Goal: Transaction & Acquisition: Purchase product/service

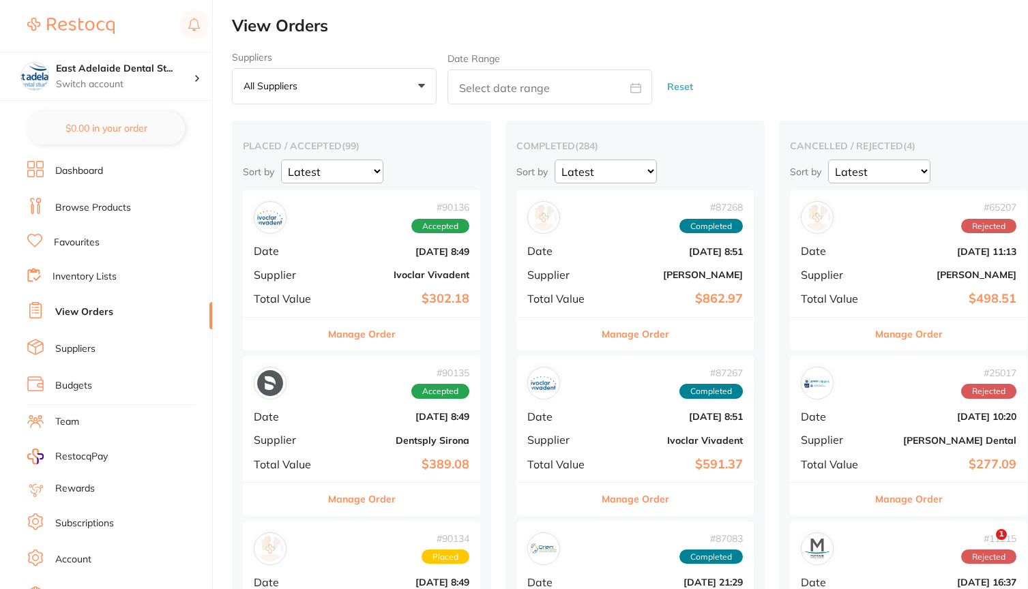
click at [155, 65] on h4 "East Adelaide Dental St..." at bounding box center [125, 69] width 138 height 14
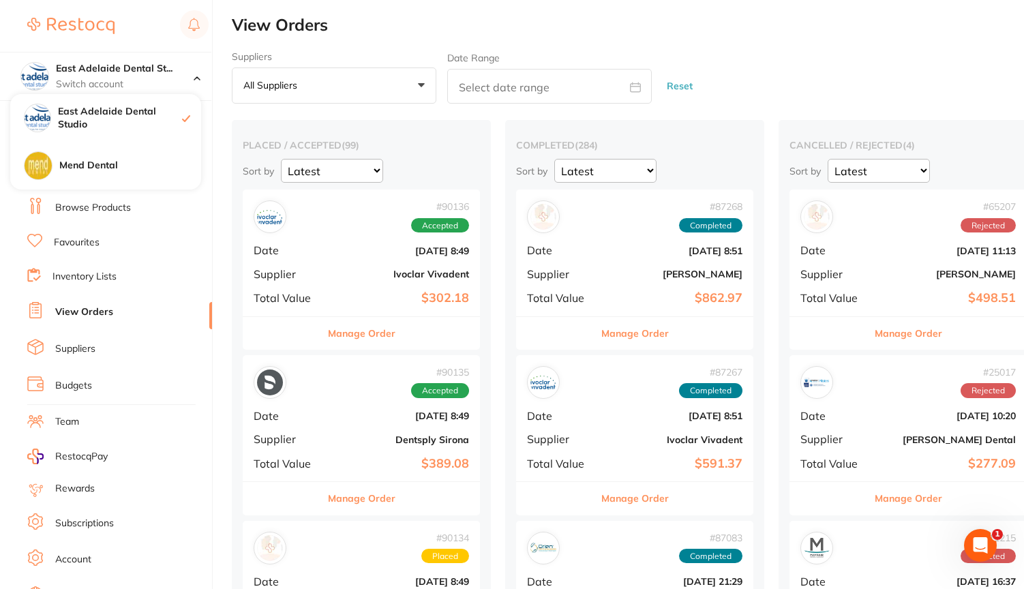
checkbox input "false"
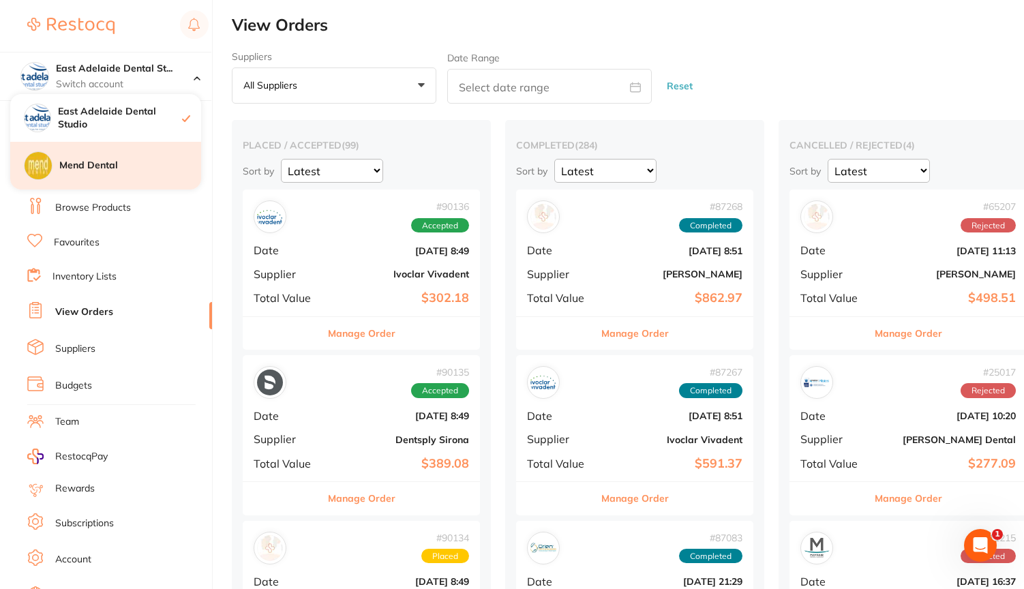
click at [109, 163] on h4 "Mend Dental" at bounding box center [130, 166] width 142 height 14
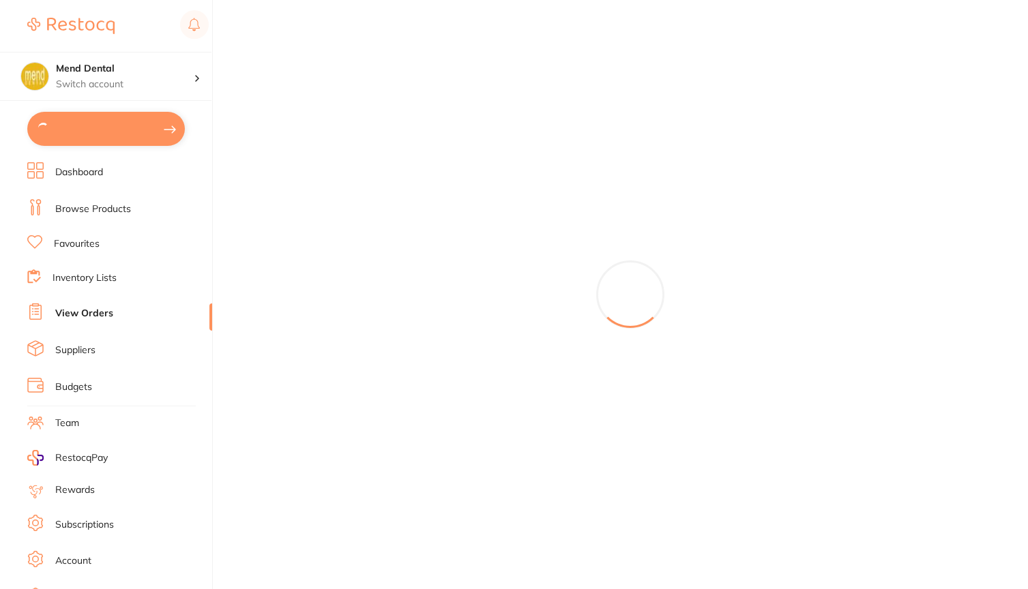
click at [88, 311] on link "View Orders" at bounding box center [84, 314] width 58 height 14
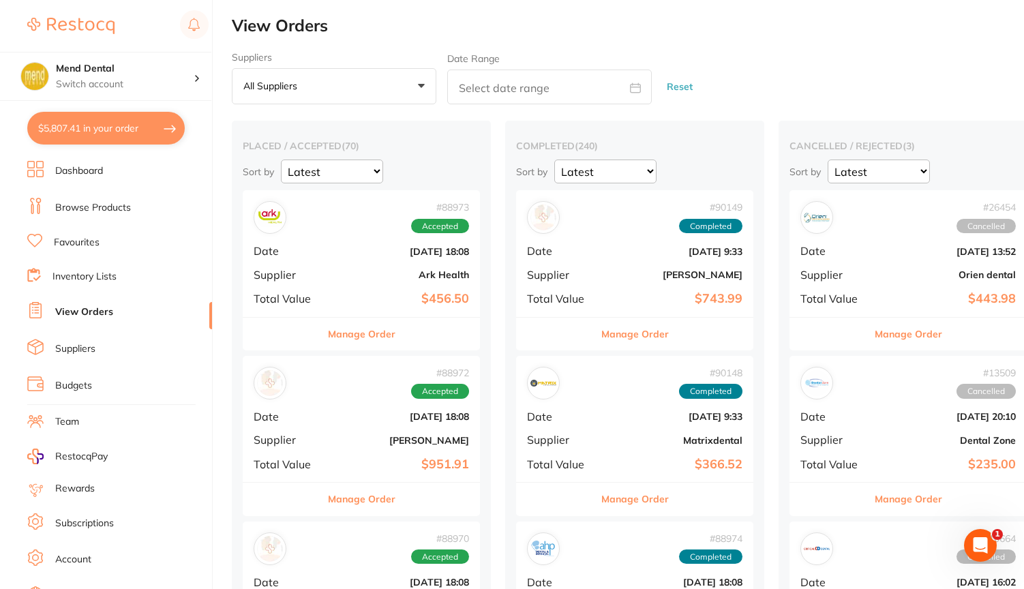
click at [95, 132] on button "$5,807.41 in your order" at bounding box center [106, 128] width 158 height 33
checkbox input "true"
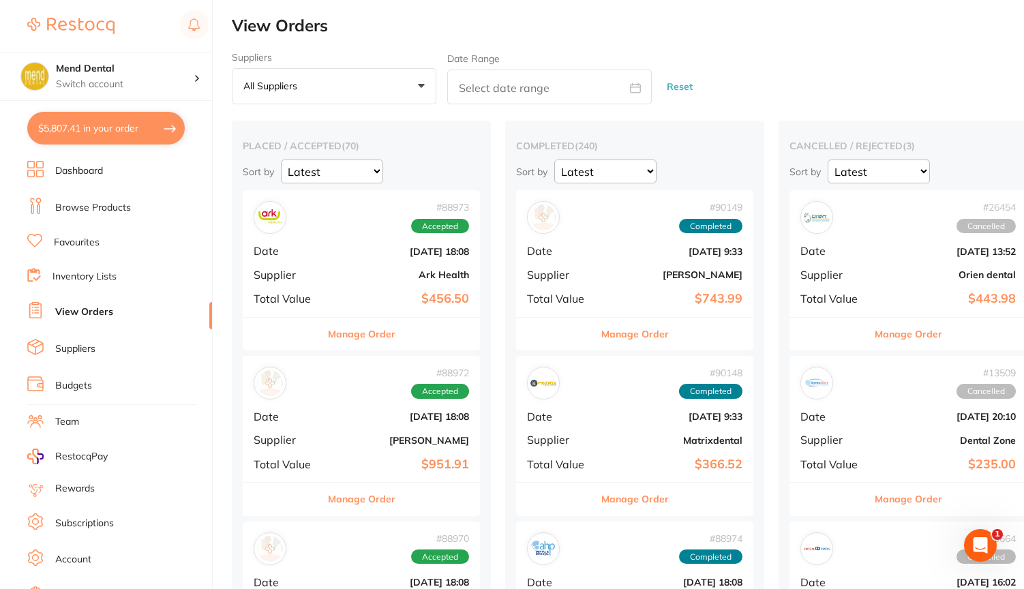
checkbox input "true"
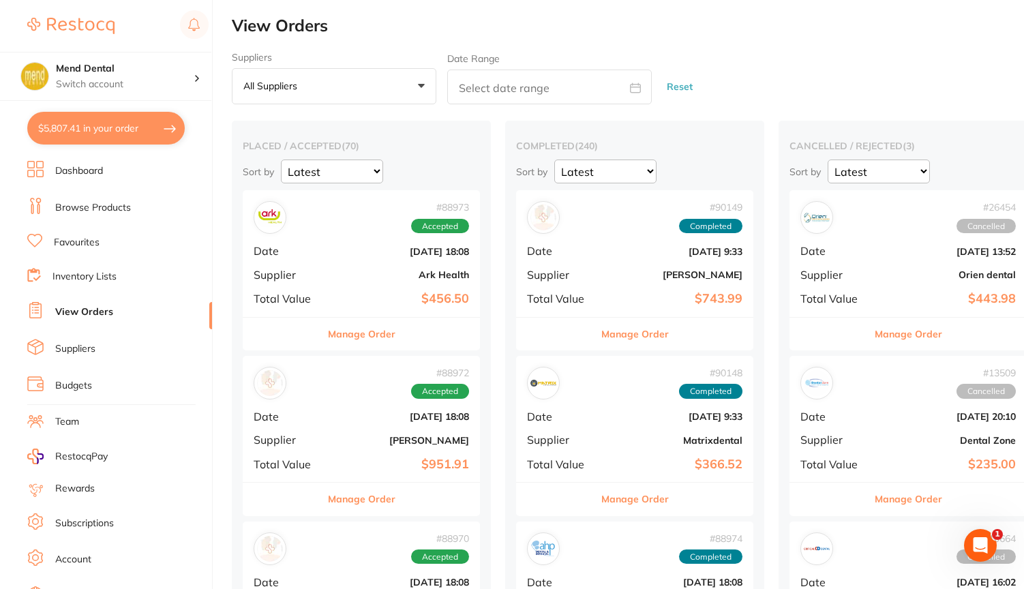
checkbox input "true"
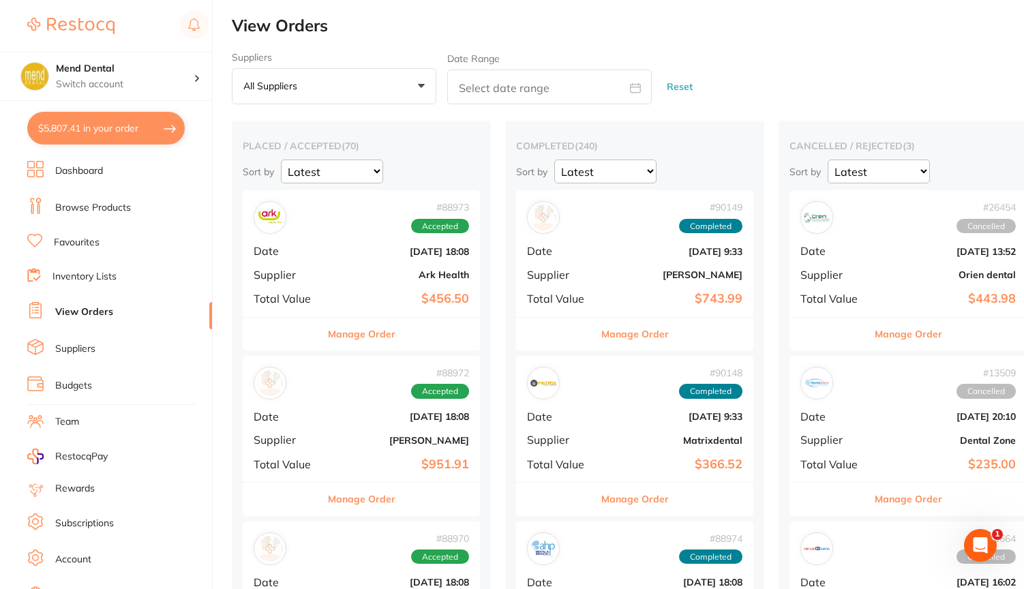
checkbox input "true"
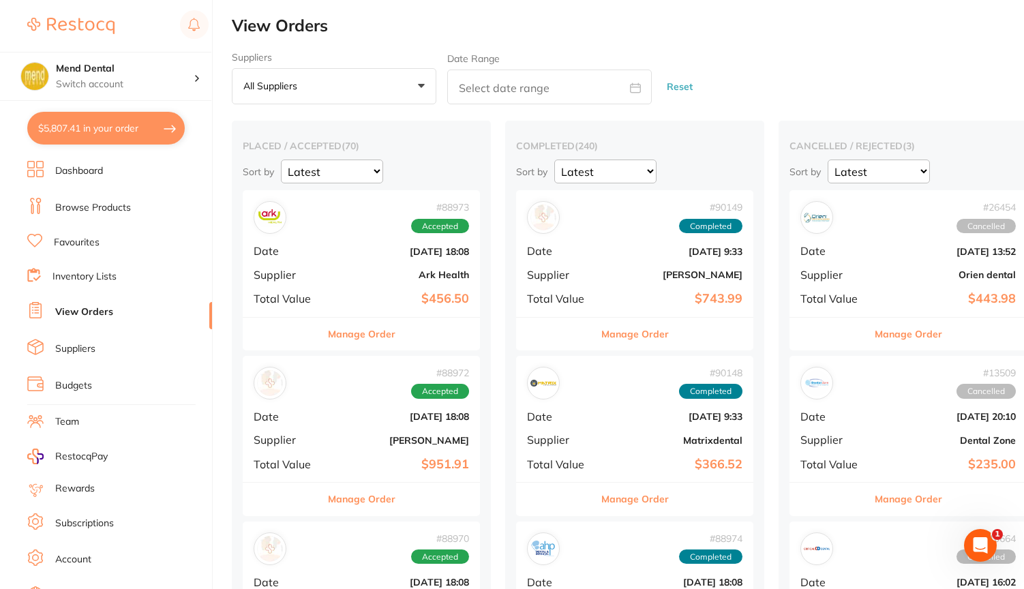
checkbox input "true"
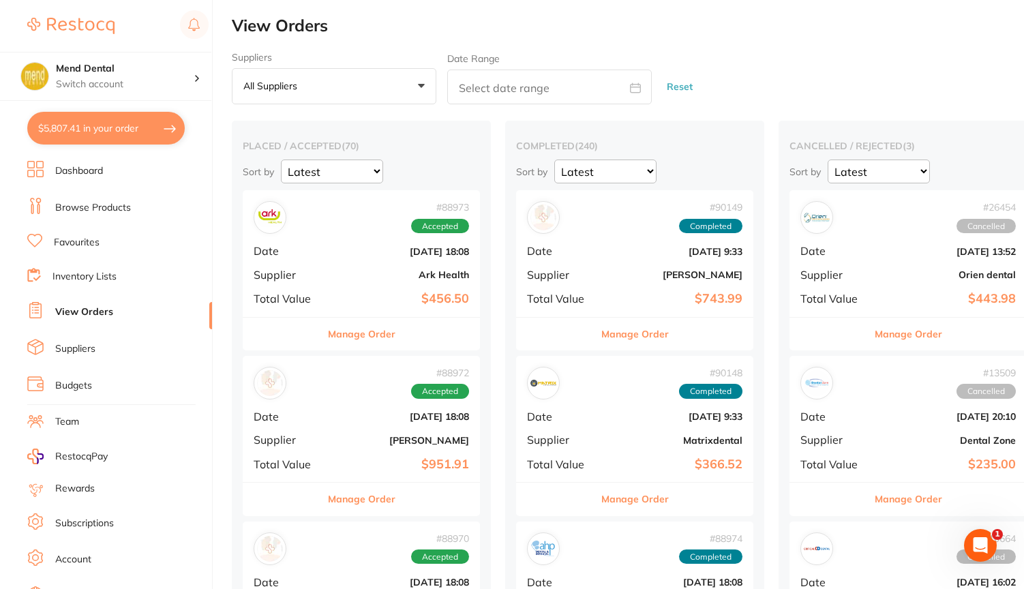
checkbox input "true"
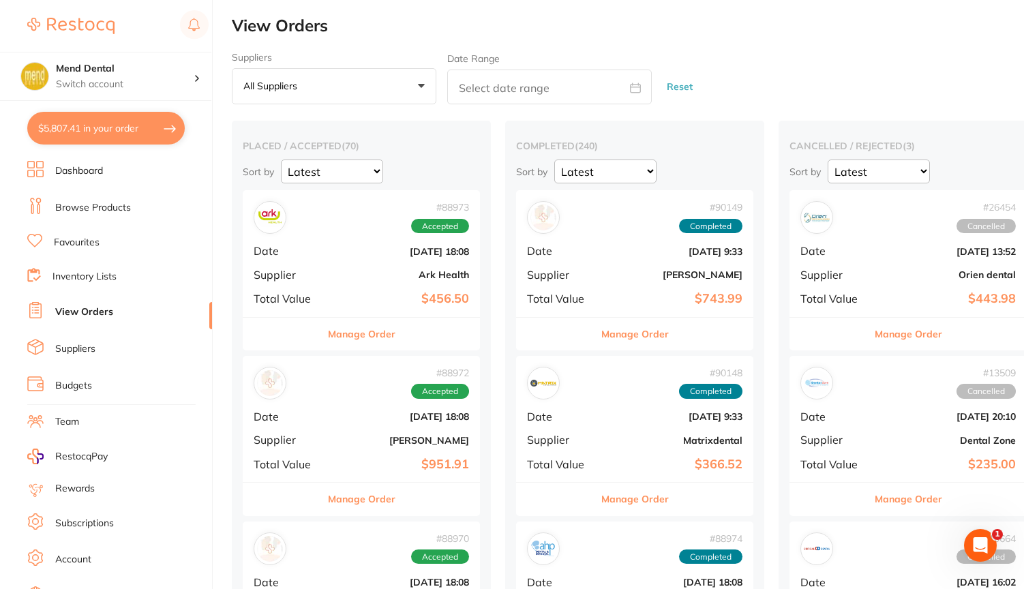
checkbox input "true"
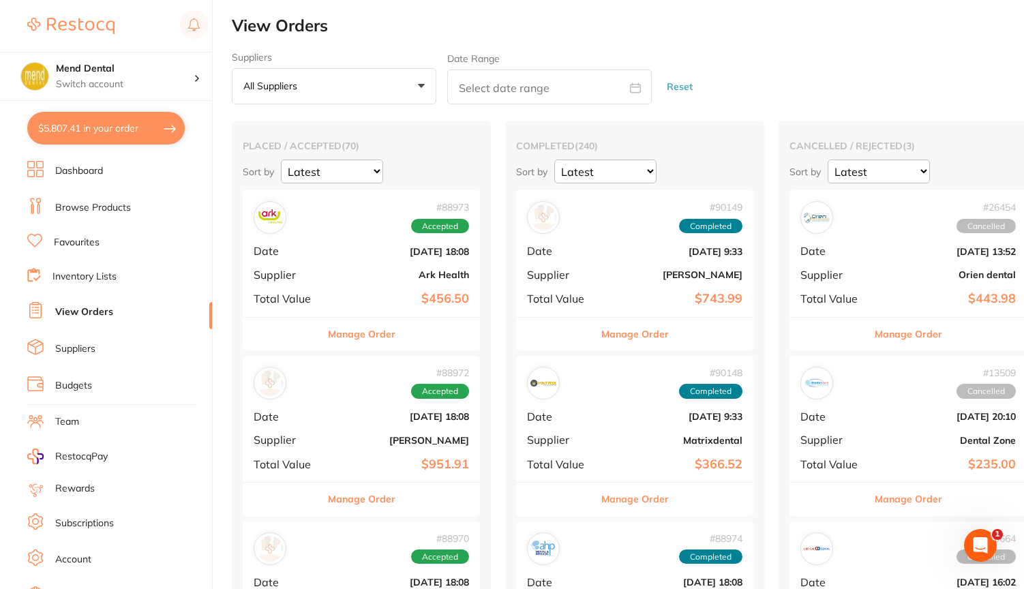
checkbox input "true"
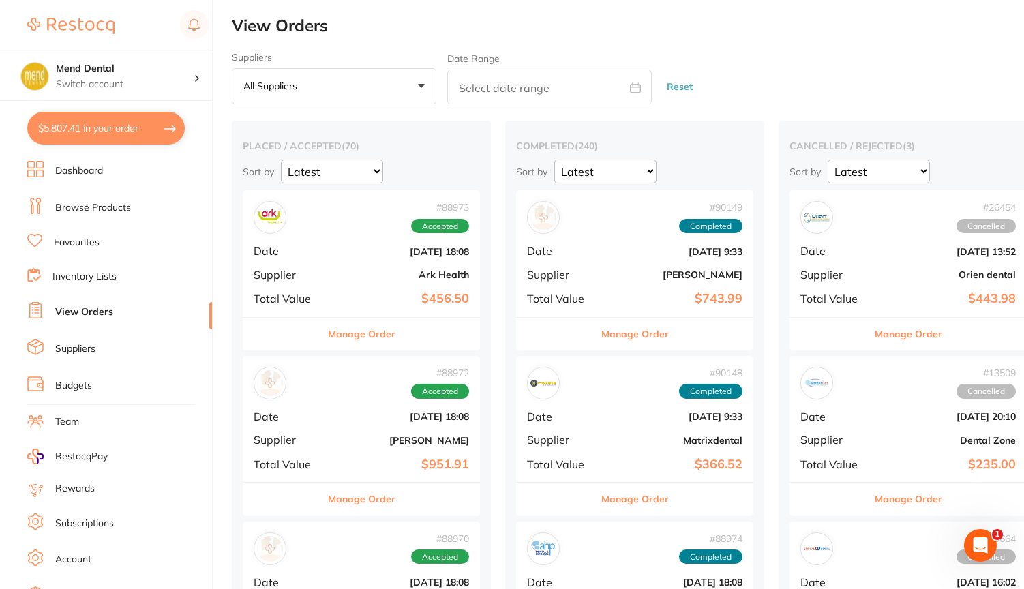
checkbox input "true"
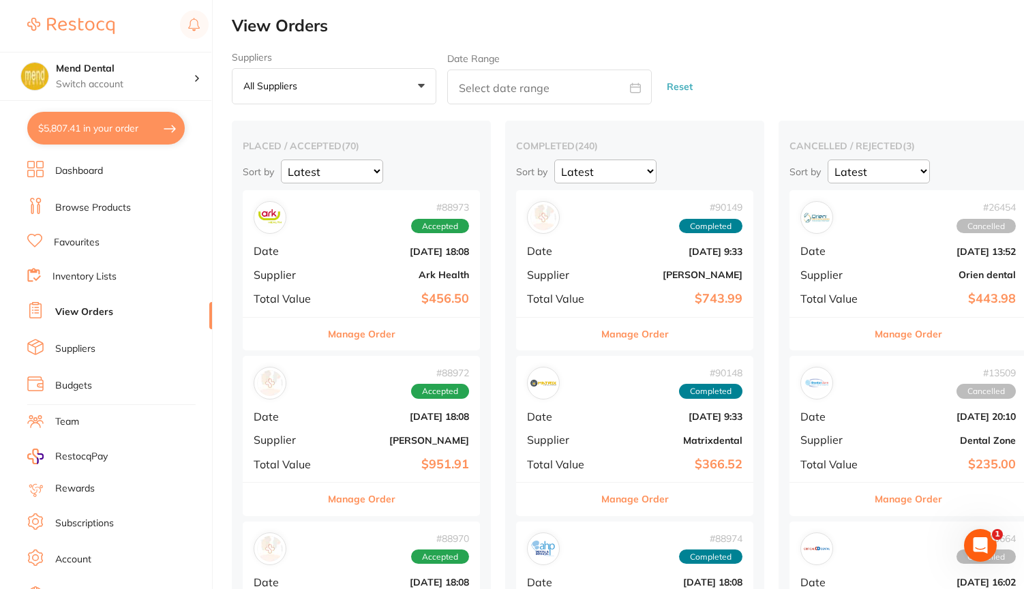
checkbox input "true"
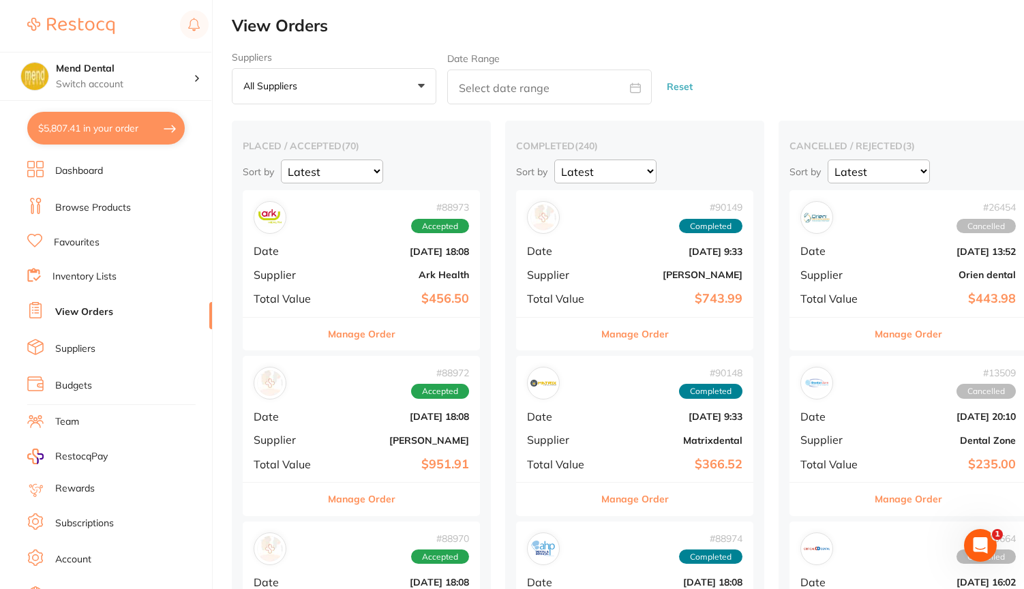
checkbox input "true"
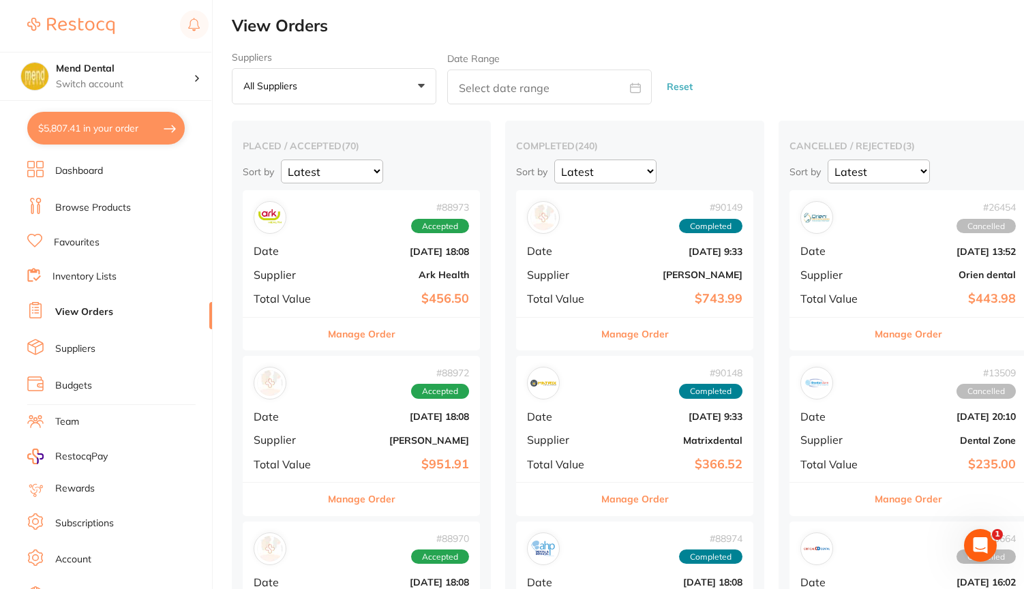
checkbox input "true"
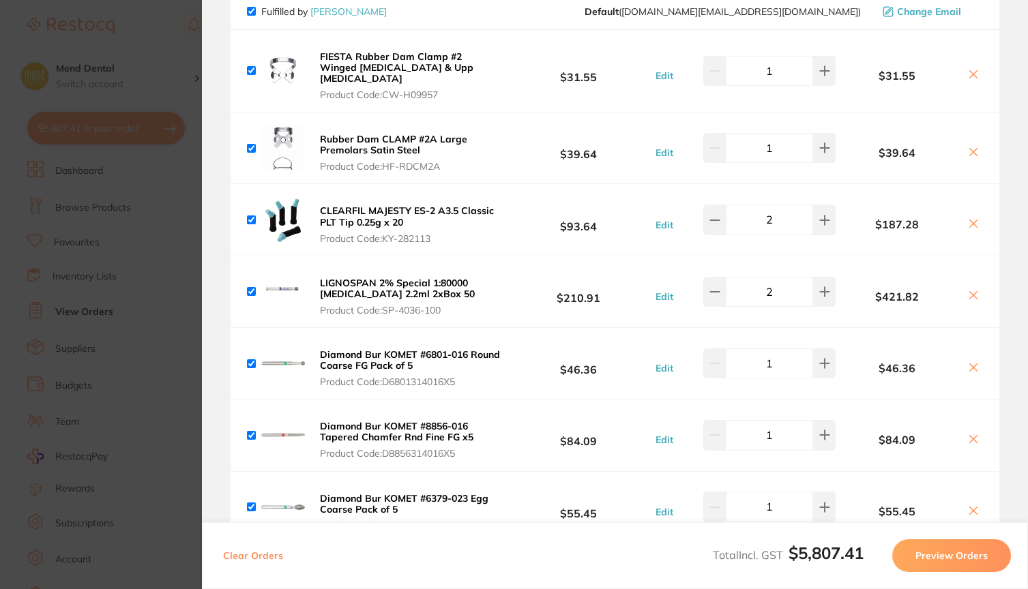
scroll to position [839, 0]
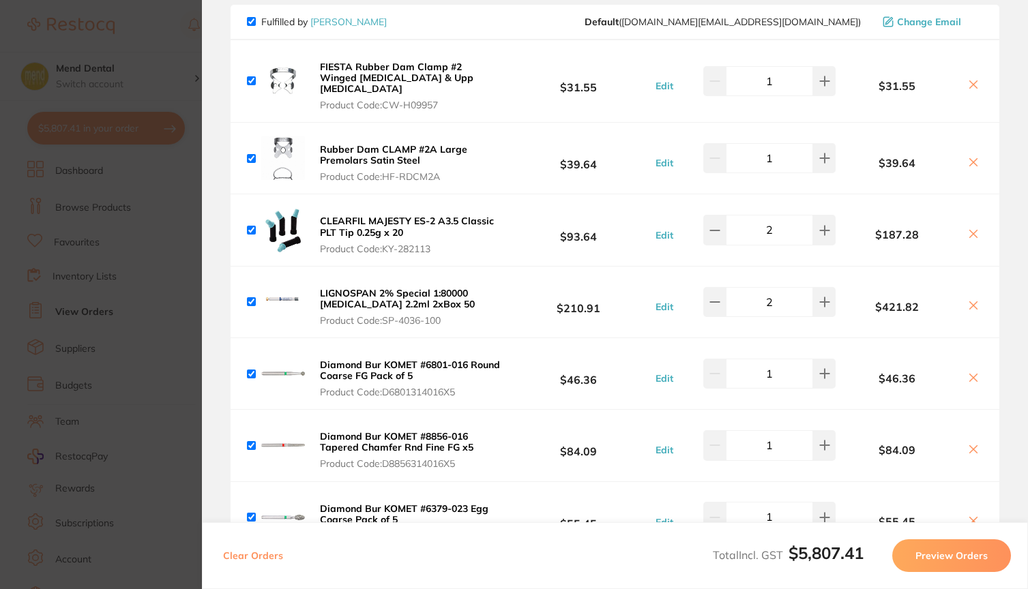
click at [972, 89] on icon at bounding box center [973, 84] width 11 height 11
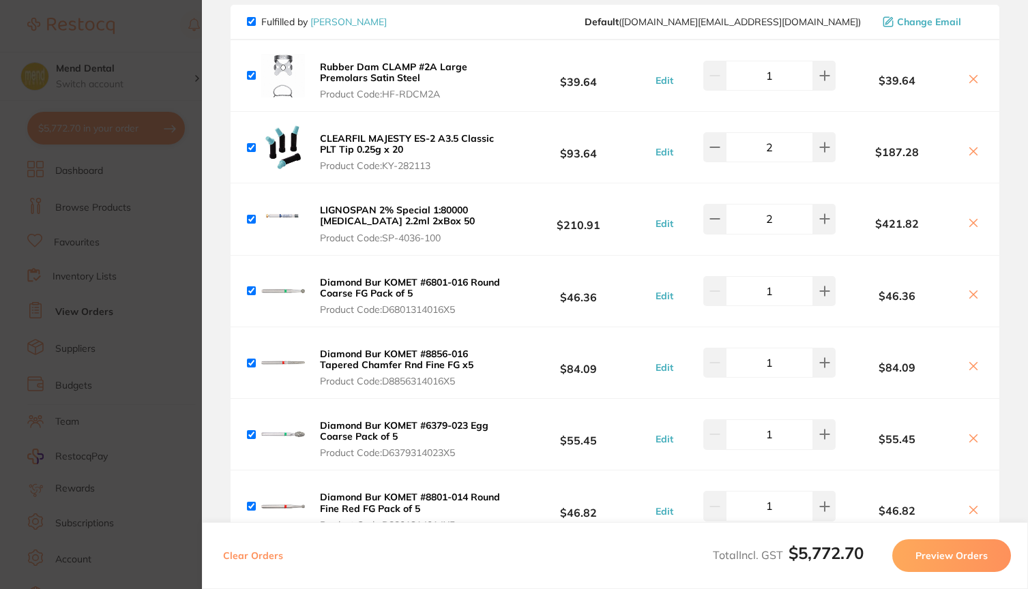
click at [970, 85] on icon at bounding box center [973, 79] width 11 height 11
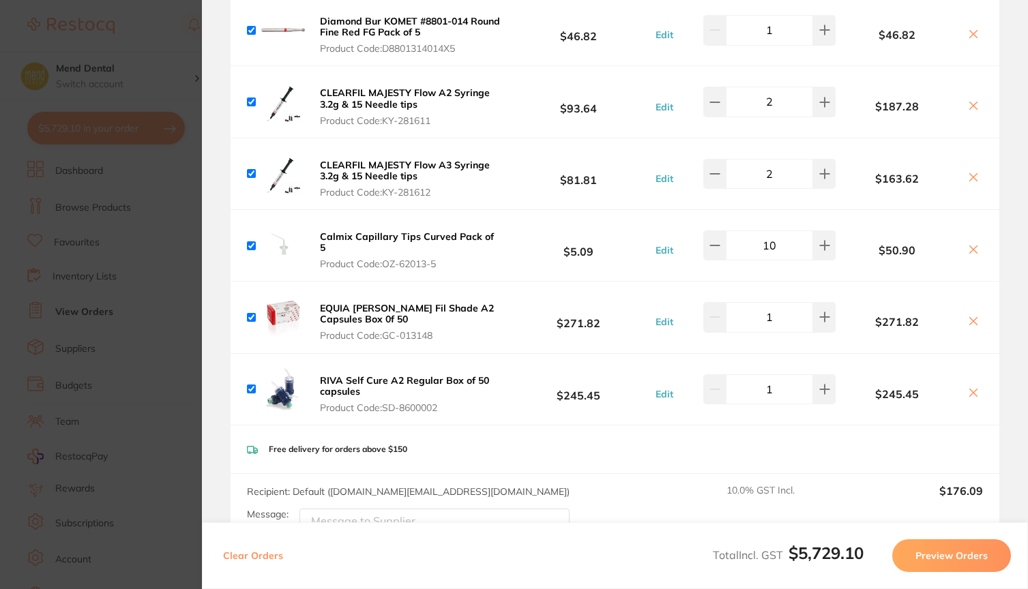
scroll to position [1245, 0]
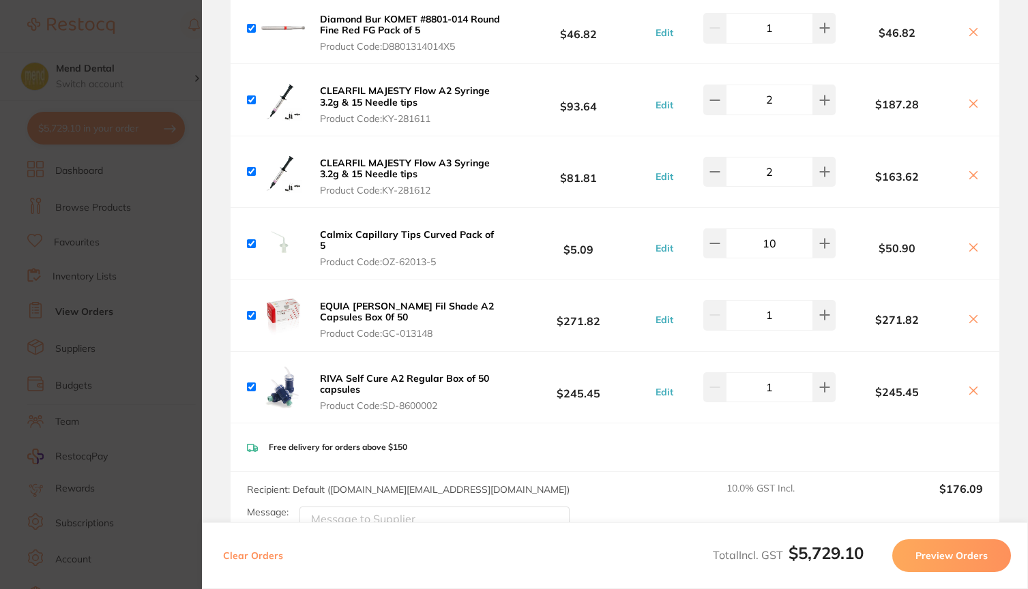
click at [968, 325] on icon at bounding box center [973, 319] width 11 height 11
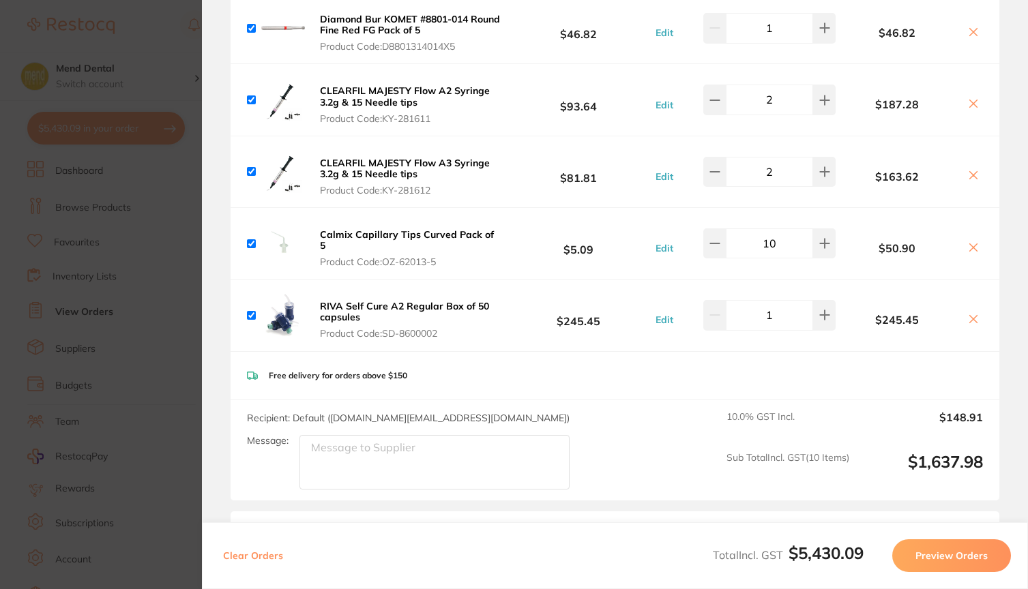
click at [968, 325] on icon at bounding box center [973, 319] width 11 height 11
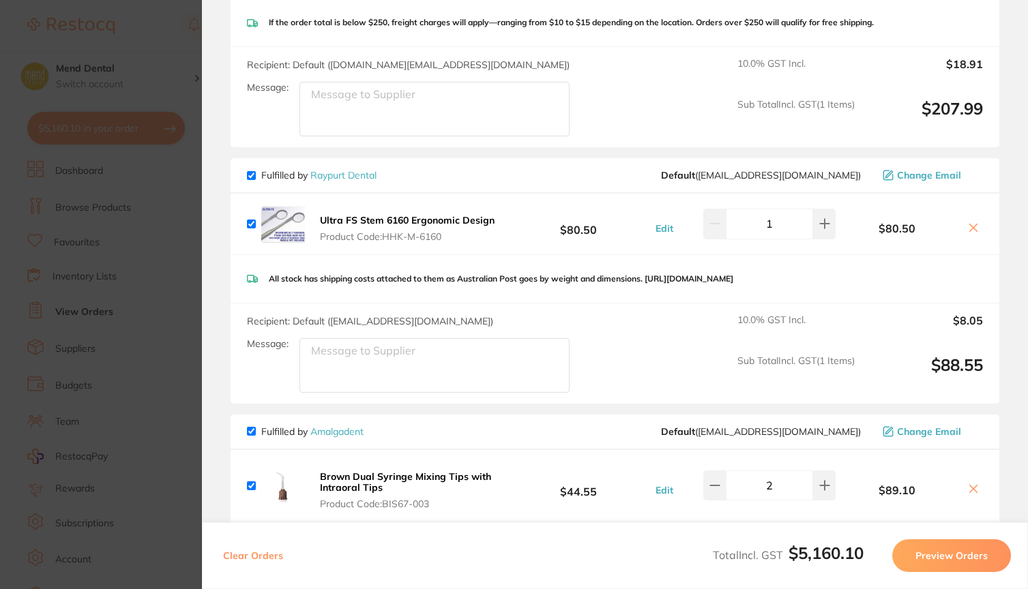
scroll to position [1795, 0]
click at [968, 232] on icon at bounding box center [973, 226] width 11 height 11
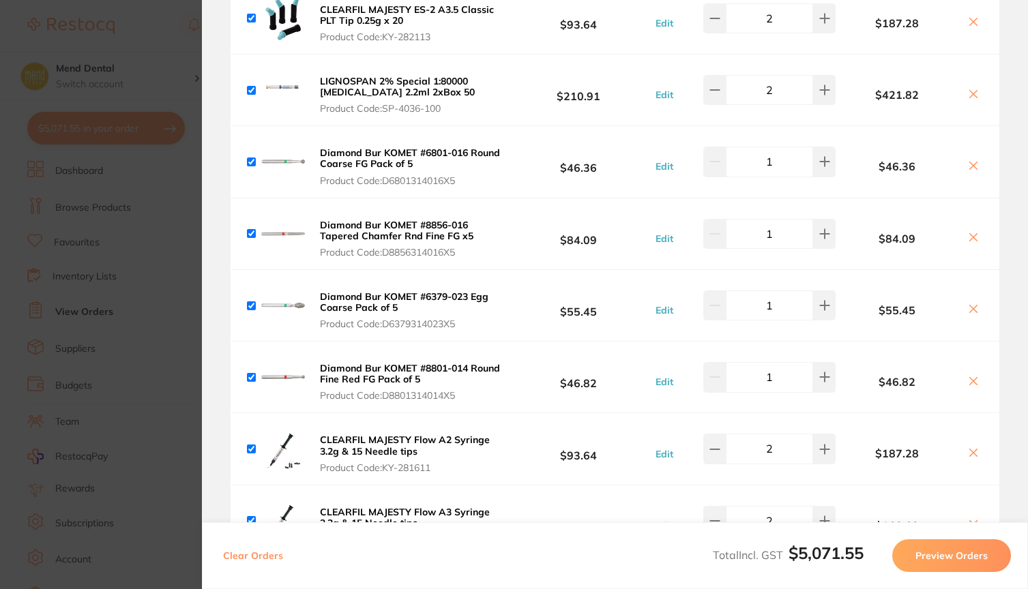
scroll to position [895, 0]
click at [970, 99] on icon at bounding box center [974, 95] width 8 height 8
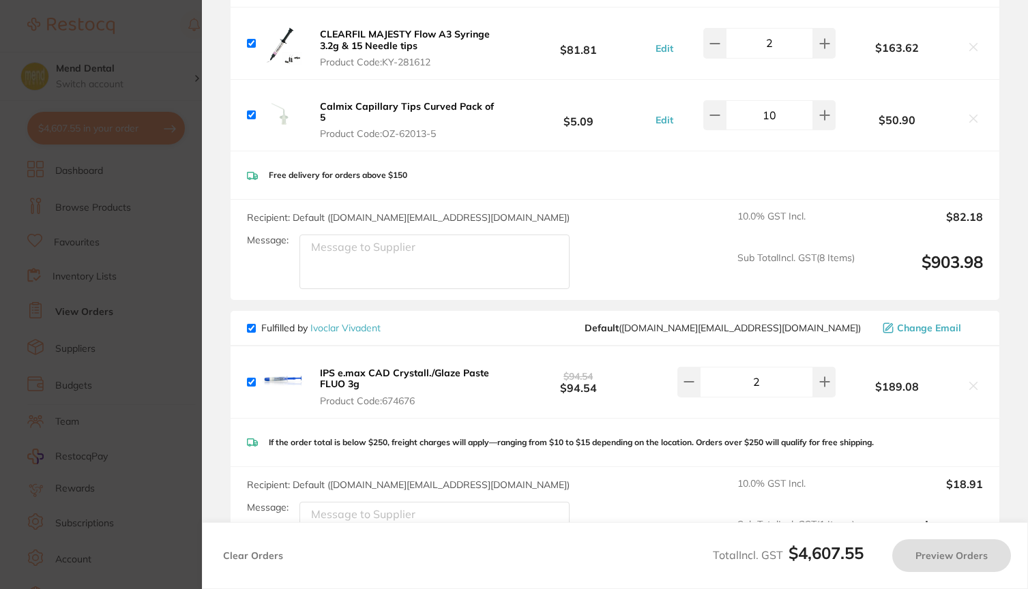
checkbox input "true"
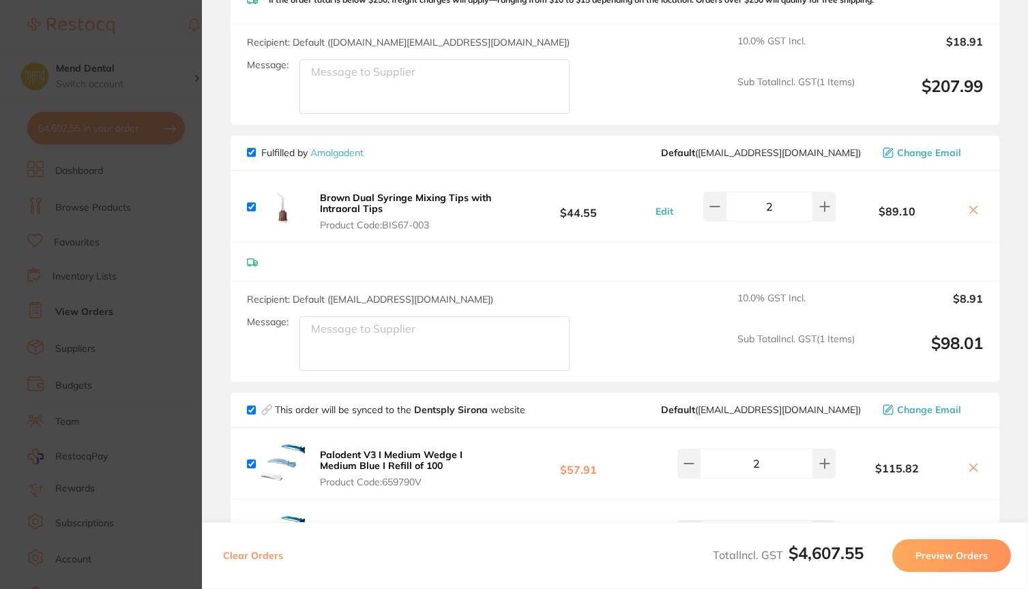
scroll to position [1774, 0]
